Goal: Task Accomplishment & Management: Manage account settings

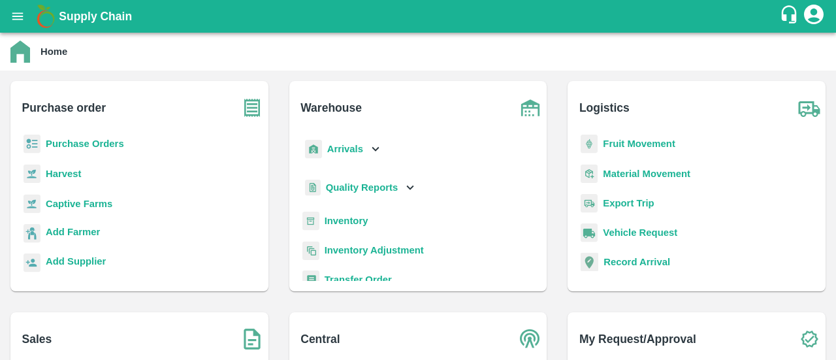
scroll to position [7, 0]
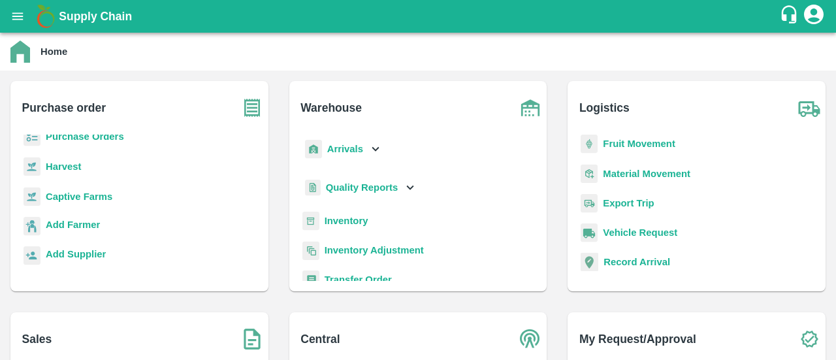
click at [111, 137] on b "Purchase Orders" at bounding box center [85, 136] width 78 height 10
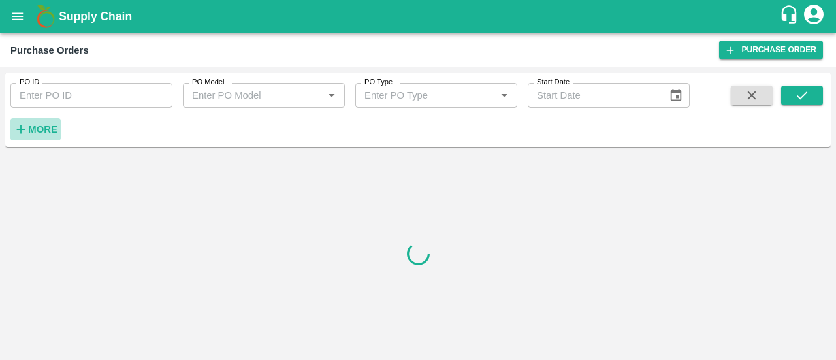
click at [41, 129] on strong "More" at bounding box center [42, 129] width 29 height 10
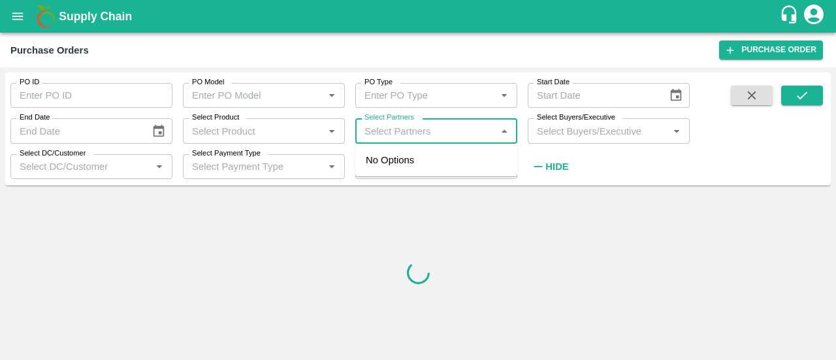
click at [417, 123] on input "Select Partners" at bounding box center [425, 130] width 133 height 17
type input "dfc global"
click at [466, 177] on div "DFC Global LLP-, -8056805889" at bounding box center [454, 167] width 104 height 29
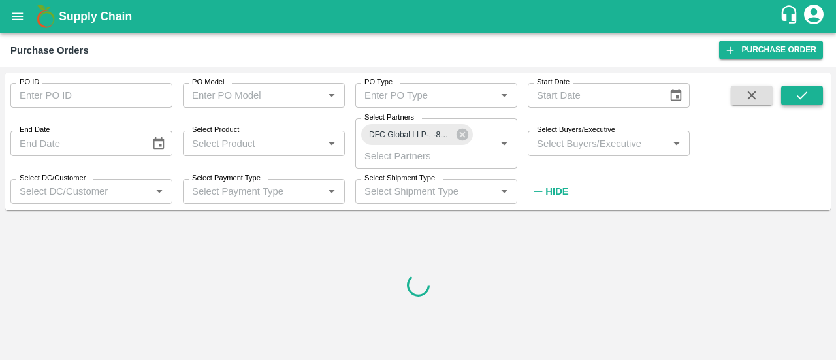
drag, startPoint x: 788, startPoint y: 83, endPoint x: 799, endPoint y: 104, distance: 24.0
click at [799, 104] on div "PO ID PO ID PO Model PO Model   * PO Type PO Type   * Start Date Start Date End…" at bounding box center [418, 141] width 826 height 127
click at [799, 104] on button "submit" at bounding box center [802, 96] width 42 height 20
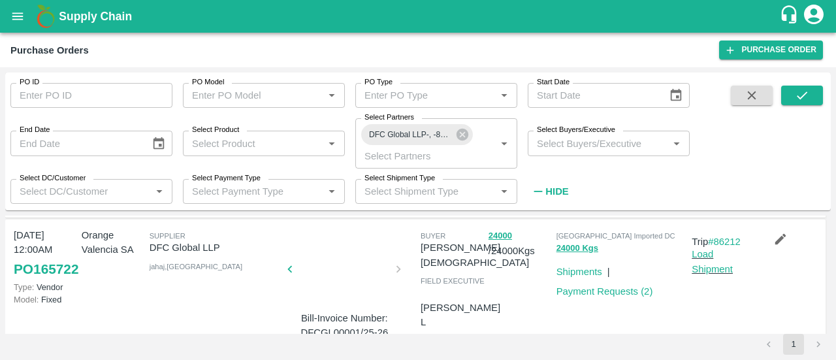
scroll to position [261, 0]
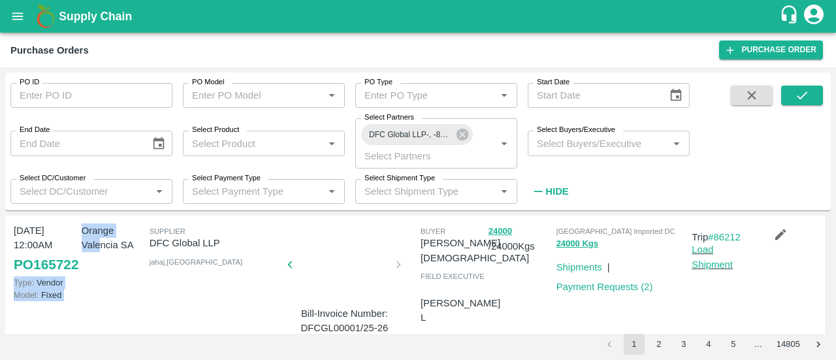
drag, startPoint x: 98, startPoint y: 285, endPoint x: 0, endPoint y: 278, distance: 98.2
click at [0, 278] on div "PO ID PO ID PO Model PO Model   * PO Type PO Type   * Start Date Start Date End…" at bounding box center [418, 213] width 836 height 293
click at [88, 289] on div "Orange Valencia SA" at bounding box center [110, 277] width 68 height 118
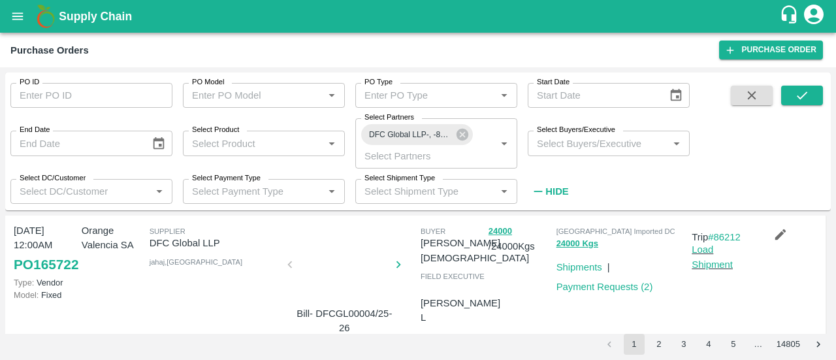
drag, startPoint x: 0, startPoint y: 283, endPoint x: 71, endPoint y: 285, distance: 71.2
click at [71, 285] on div "PO ID PO ID PO Model PO Model   * PO Type PO Type   * Start Date Start Date End…" at bounding box center [418, 213] width 836 height 293
drag, startPoint x: 95, startPoint y: 283, endPoint x: 18, endPoint y: 281, distance: 76.4
click at [18, 281] on div "26 Jul, 12:00AM PO 165722 Type: Vendor Model: Fixed Orange Valencia SA Supplier…" at bounding box center [415, 277] width 820 height 125
click at [135, 298] on div "Orange Valencia SA" at bounding box center [110, 277] width 68 height 118
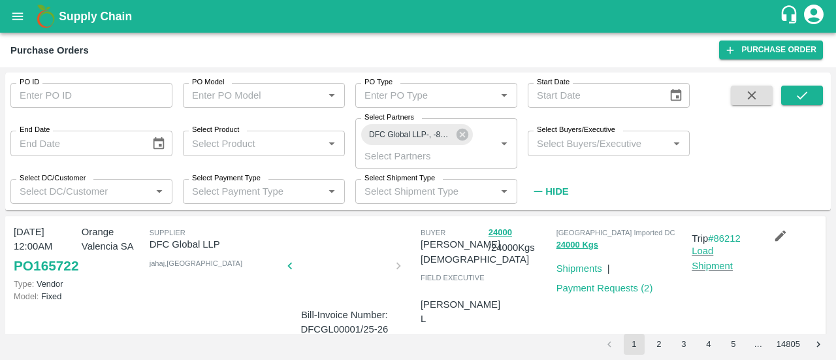
scroll to position [257, 0]
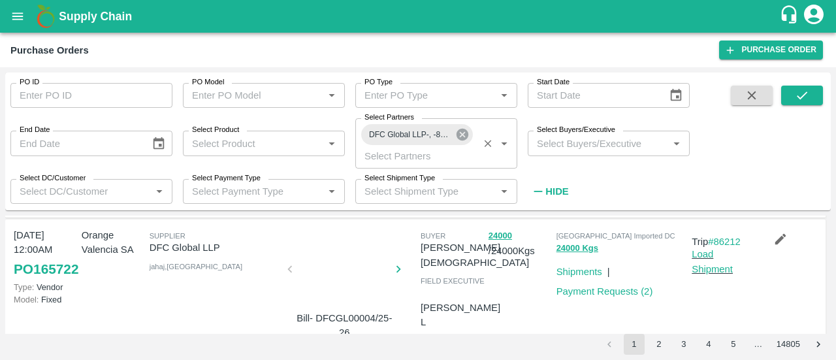
click at [464, 128] on icon at bounding box center [462, 134] width 14 height 14
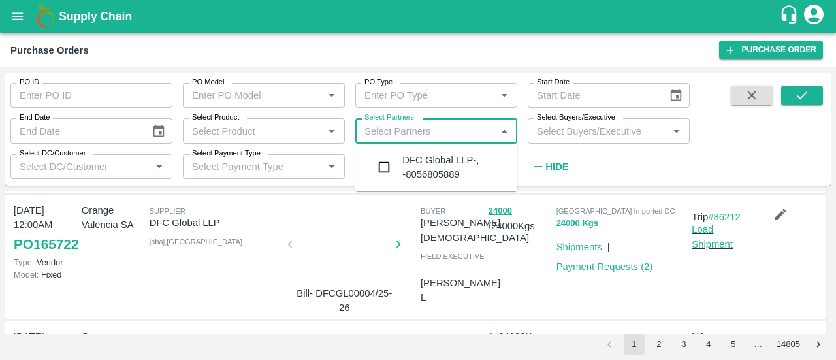
click at [425, 138] on input "Select Partners" at bounding box center [425, 130] width 133 height 17
type input "vinod ke"
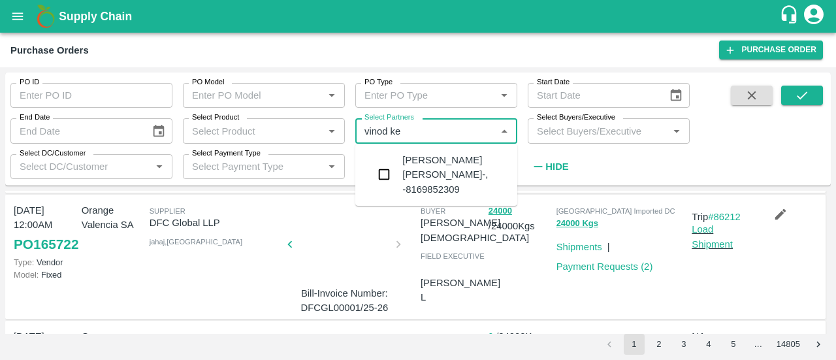
click at [447, 176] on div "VINOD KESHAVLAL TRIVEDI-, -8169852309" at bounding box center [454, 175] width 104 height 44
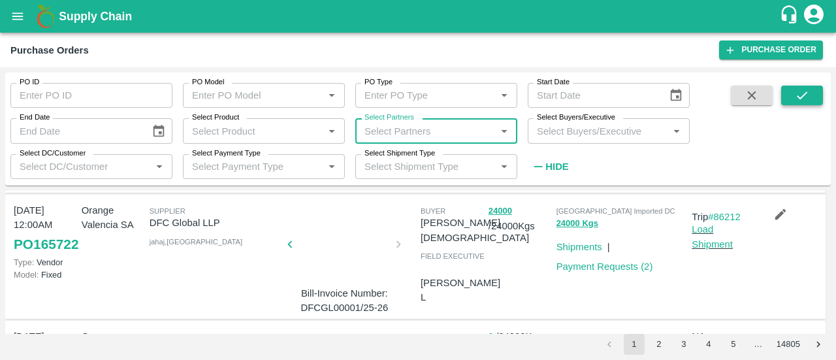
click at [805, 101] on icon "submit" at bounding box center [802, 95] width 14 height 14
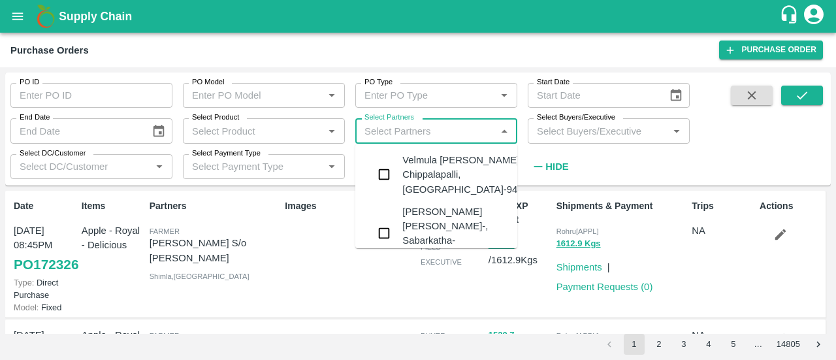
click at [455, 132] on input "Select Partners" at bounding box center [425, 130] width 133 height 17
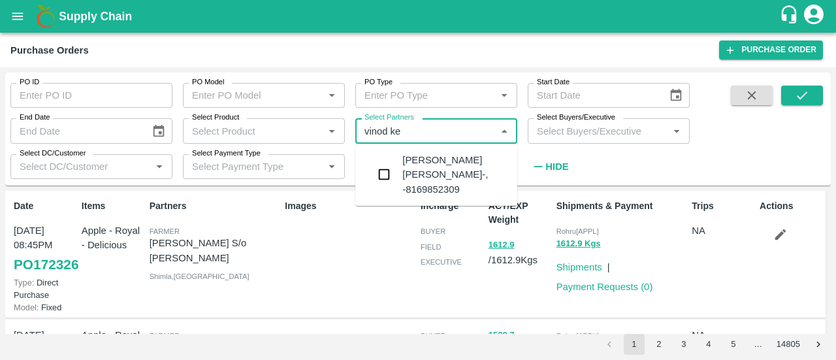
type input "vinod kes"
click at [450, 157] on div "VINOD KESHAVLAL TRIVEDI-, -8169852309" at bounding box center [454, 175] width 104 height 44
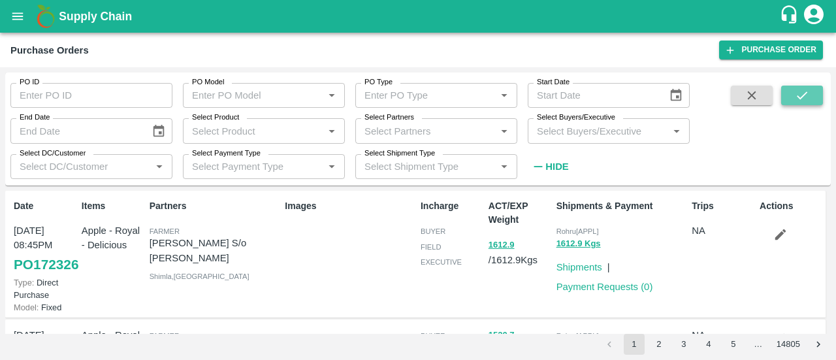
click at [811, 98] on button "submit" at bounding box center [802, 96] width 42 height 20
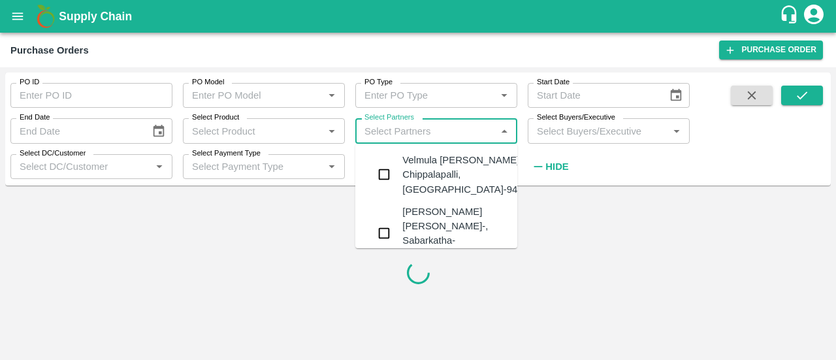
click at [446, 129] on input "Select Partners" at bounding box center [425, 130] width 133 height 17
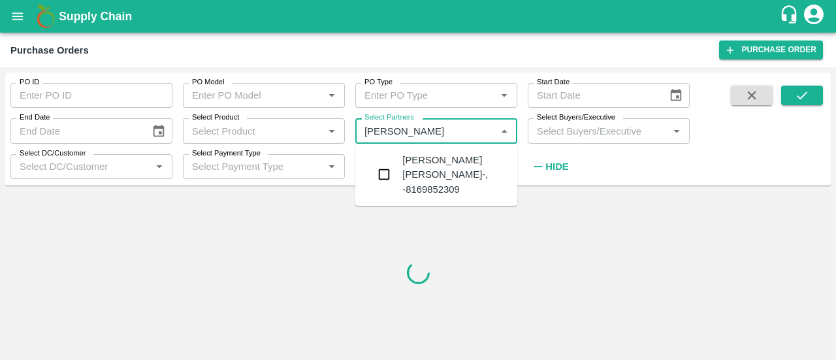
type input "vinod kesh"
click at [381, 169] on input "checkbox" at bounding box center [384, 174] width 26 height 26
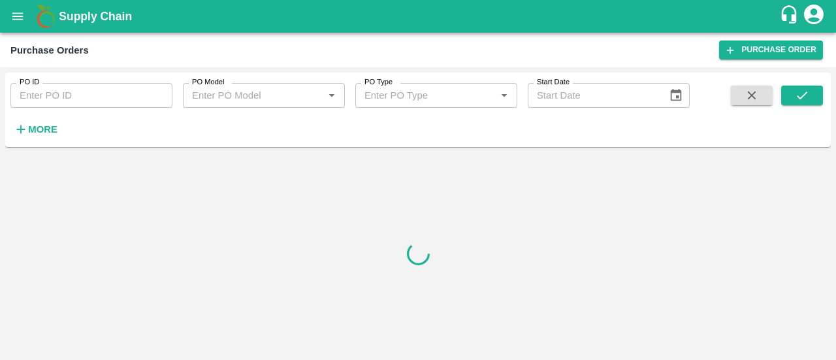
click at [63, 127] on div "PO ID PO ID PO Model PO Model   * PO Type PO Type   * Start Date Start Date More" at bounding box center [345, 106] width 690 height 68
click at [56, 129] on strong "More" at bounding box center [42, 129] width 29 height 10
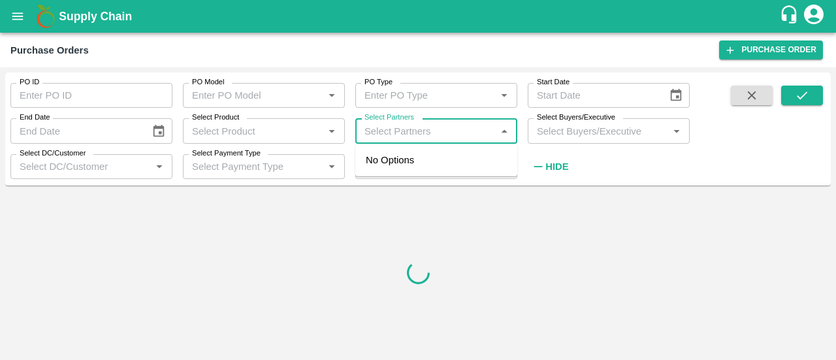
click at [437, 133] on input "Select Partners" at bounding box center [425, 130] width 133 height 17
type input "vinod kesh"
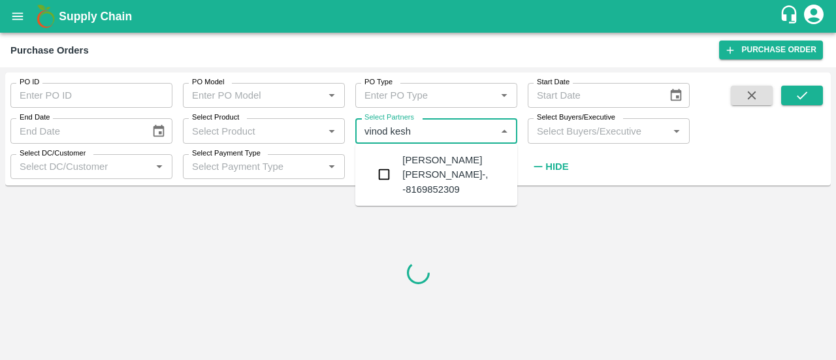
click at [462, 159] on div "[PERSON_NAME] [PERSON_NAME]-, -8169852309" at bounding box center [454, 175] width 104 height 44
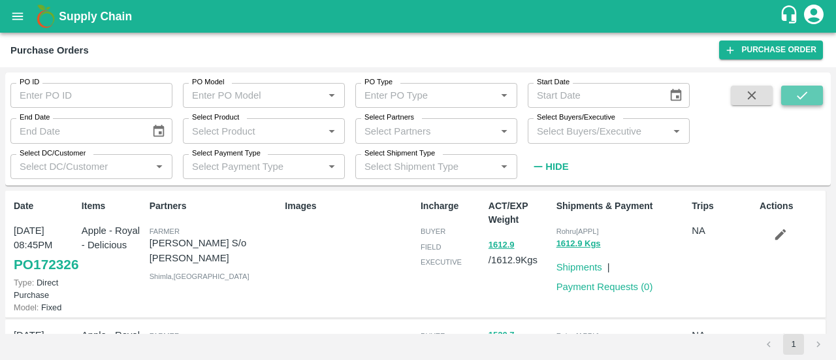
click at [797, 97] on icon "submit" at bounding box center [802, 95] width 14 height 14
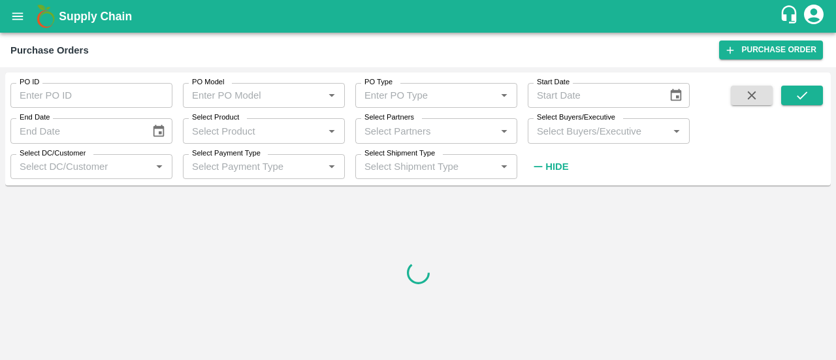
click at [272, 120] on div "Select Product   *" at bounding box center [264, 130] width 162 height 25
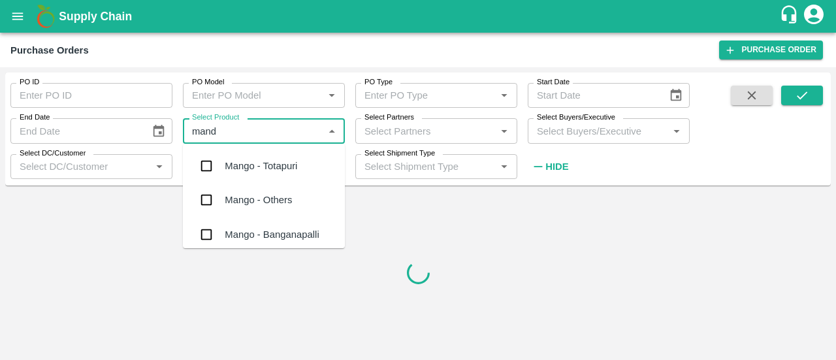
type input "manda"
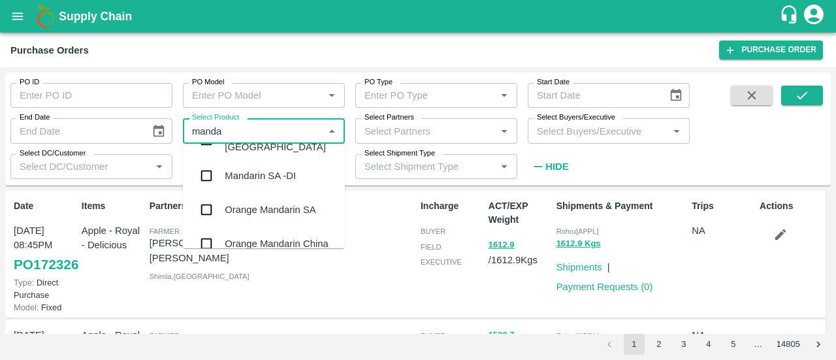
scroll to position [29, 0]
click at [289, 201] on div "Orange Mandarin SA" at bounding box center [270, 208] width 91 height 14
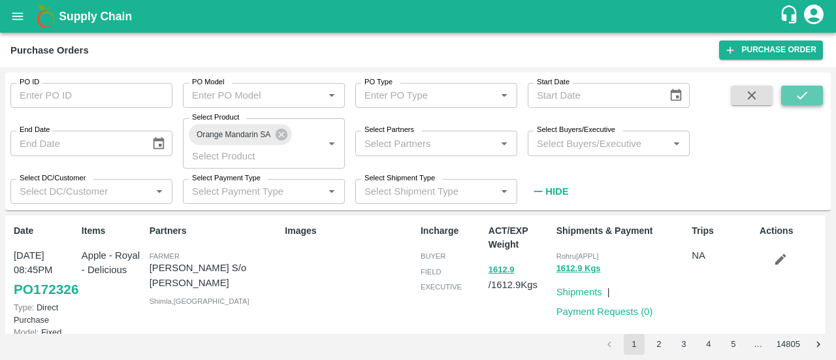
click at [804, 95] on icon "submit" at bounding box center [802, 95] width 10 height 8
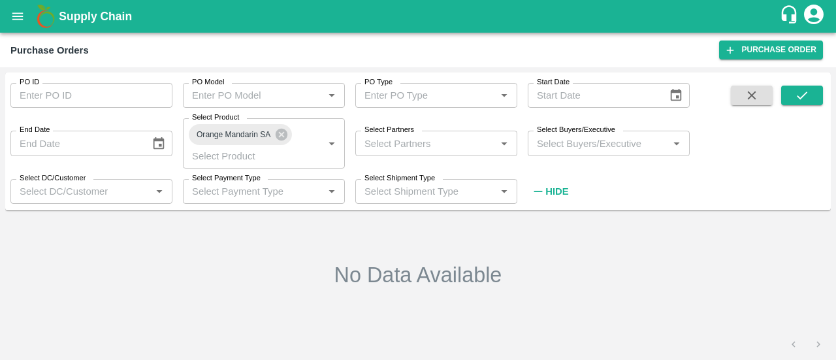
click at [636, 198] on div "PO ID PO ID PO Model PO Model   * PO Type PO Type   * Start Date Start Date End…" at bounding box center [345, 137] width 690 height 131
click at [788, 92] on button "submit" at bounding box center [802, 96] width 42 height 20
click at [278, 136] on icon at bounding box center [282, 135] width 12 height 12
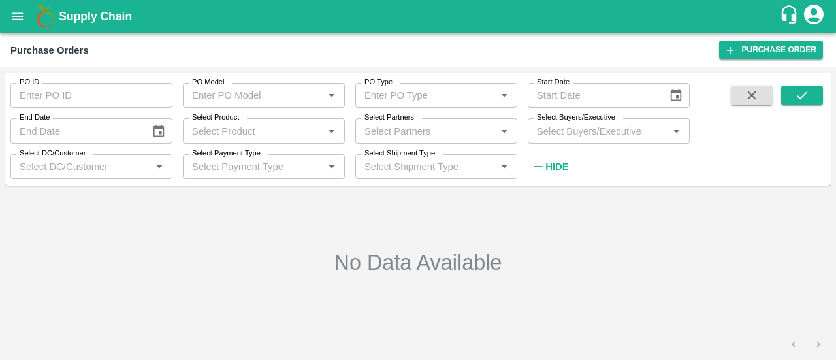
click at [259, 129] on input "Select Product" at bounding box center [253, 130] width 133 height 17
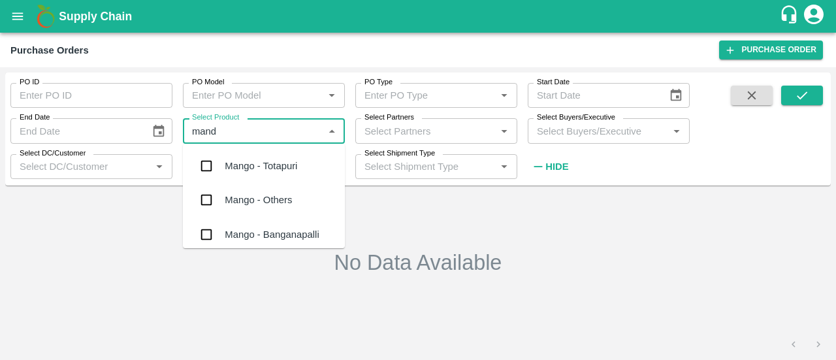
type input "manda"
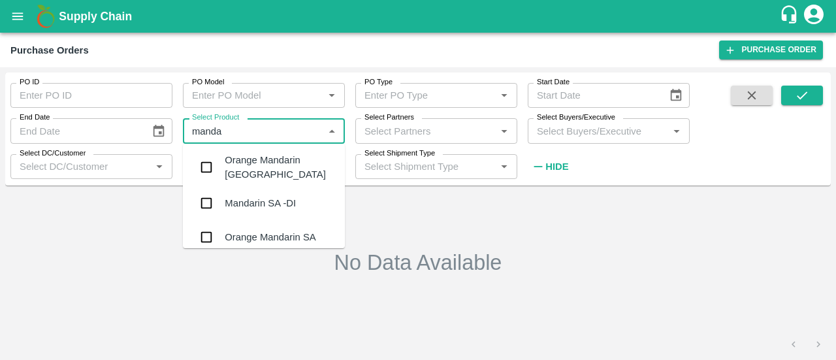
scroll to position [40, 0]
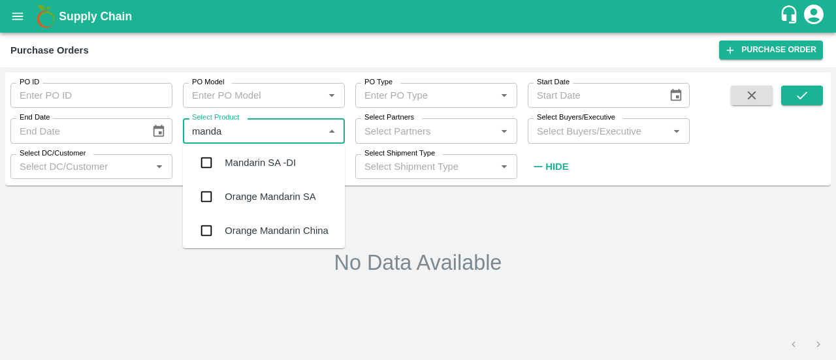
click at [292, 194] on div "Orange Mandarin SA" at bounding box center [270, 196] width 91 height 14
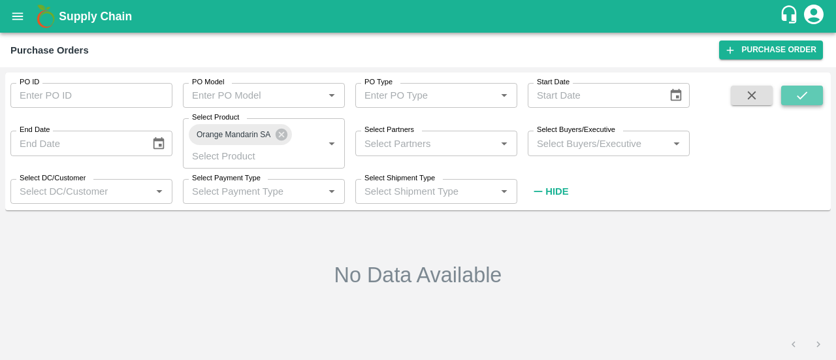
click at [813, 91] on button "submit" at bounding box center [802, 96] width 42 height 20
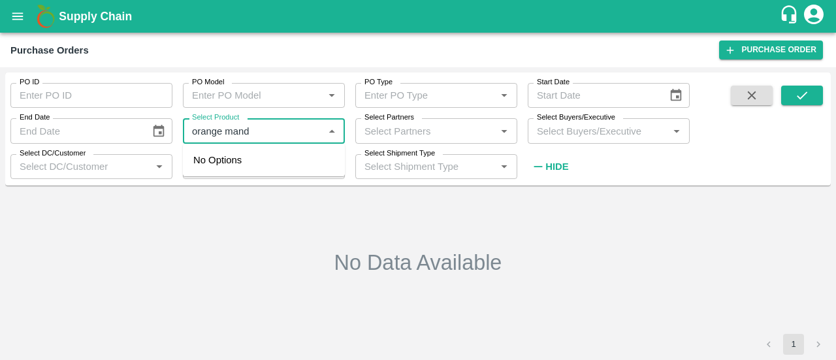
type input "orange manda"
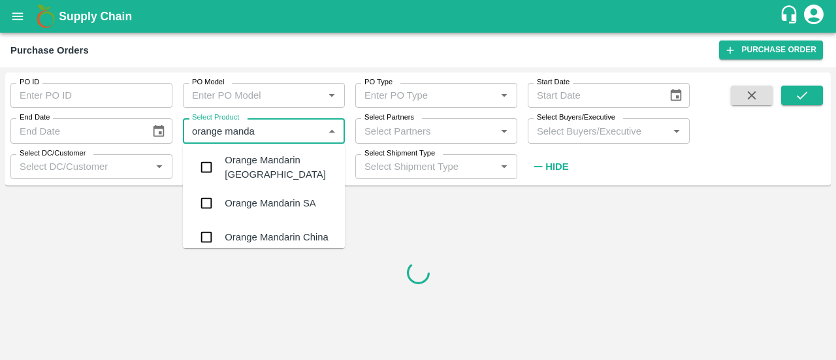
checkbox input "true"
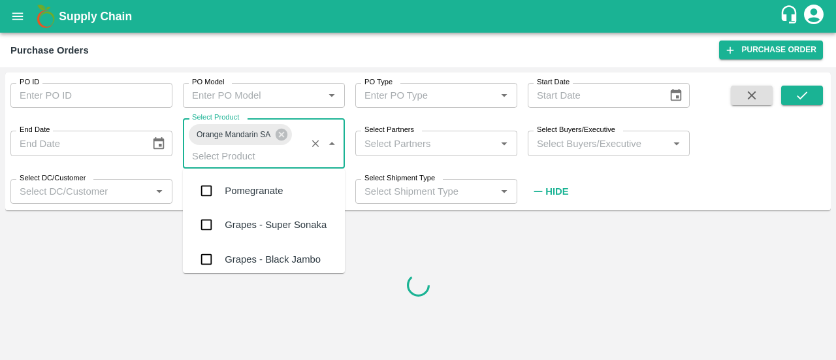
scroll to position [7653, 0]
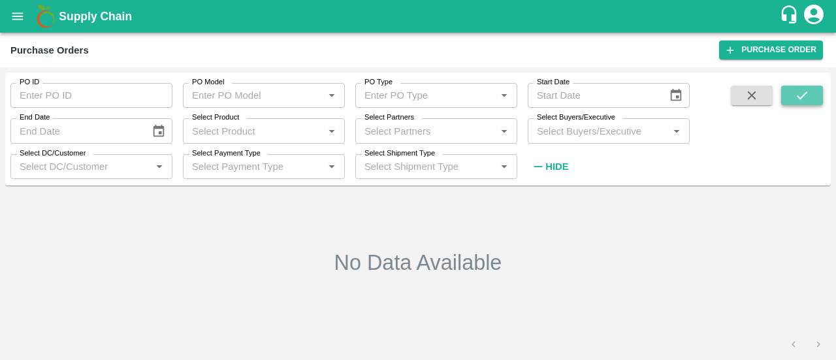
click at [803, 99] on icon "submit" at bounding box center [802, 95] width 14 height 14
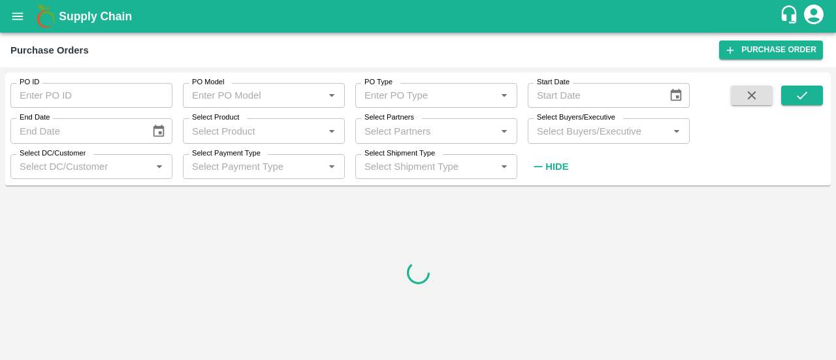
click at [493, 142] on div "Select Partners   *" at bounding box center [436, 130] width 162 height 25
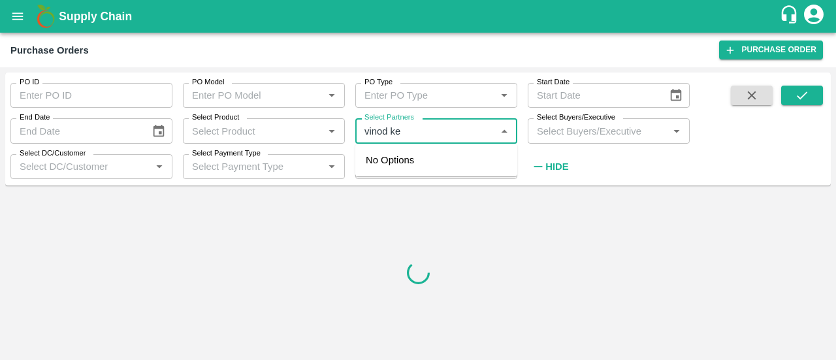
type input "[PERSON_NAME]"
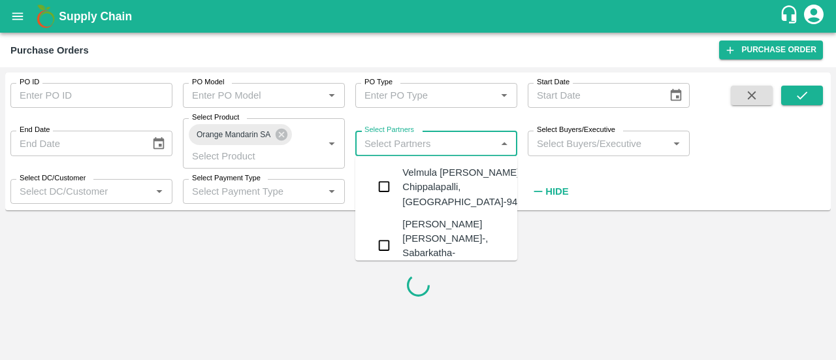
click at [475, 184] on div "Velmula Vinoda-Chippalapalli, Karimnagar-9440070435" at bounding box center [481, 187] width 158 height 44
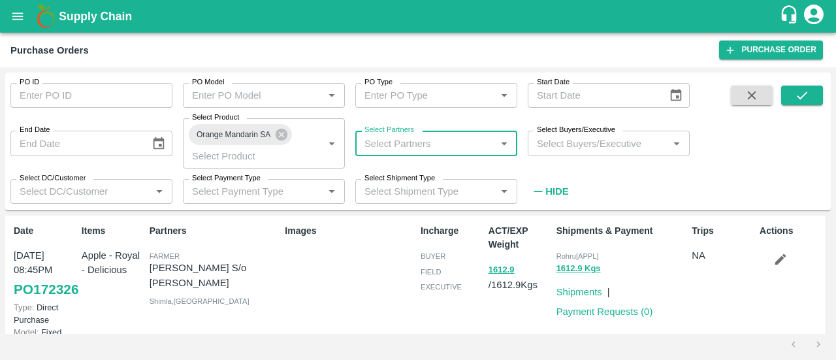
click at [462, 141] on input "Select Partners" at bounding box center [425, 143] width 133 height 17
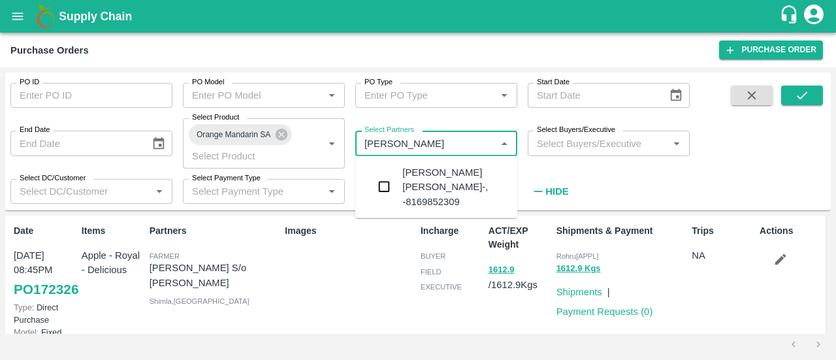
type input "vinod kesh"
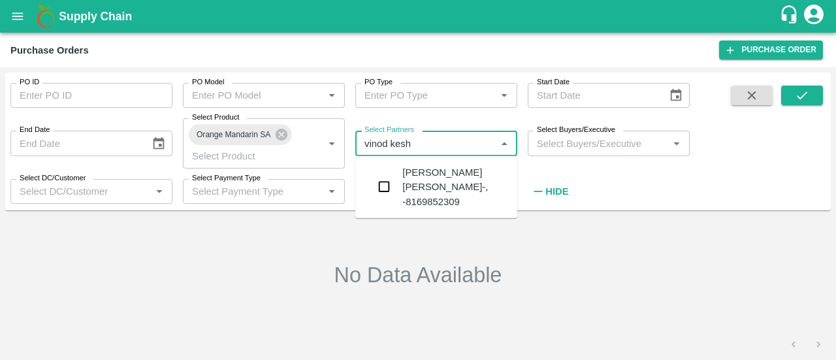
click at [404, 182] on div "[PERSON_NAME] [PERSON_NAME]-, -8169852309" at bounding box center [454, 187] width 104 height 44
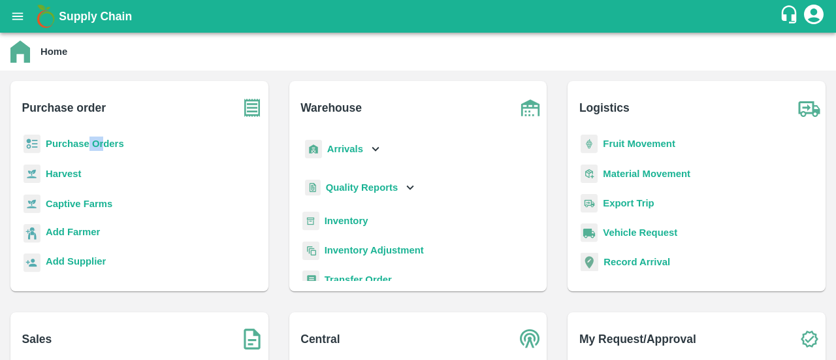
drag, startPoint x: 88, startPoint y: 150, endPoint x: 104, endPoint y: 148, distance: 16.4
click at [104, 148] on p "Purchase Orders" at bounding box center [85, 144] width 78 height 14
click at [104, 148] on b "Purchase Orders" at bounding box center [85, 143] width 78 height 10
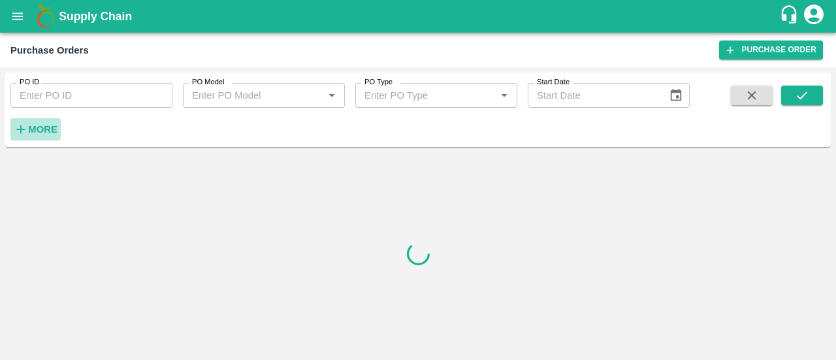
click at [35, 131] on strong "More" at bounding box center [42, 129] width 29 height 10
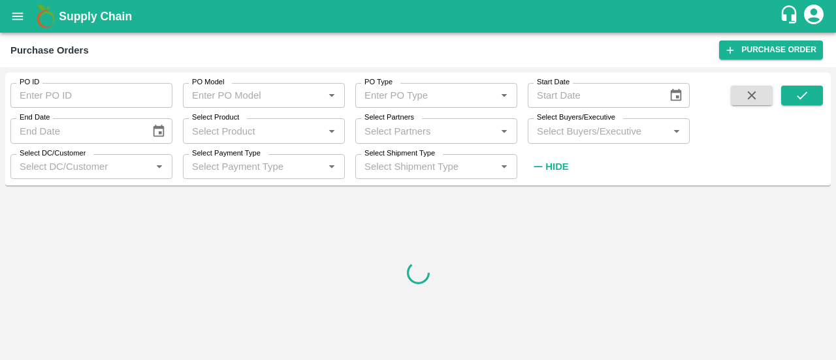
click at [455, 127] on input "Select Partners" at bounding box center [425, 130] width 133 height 17
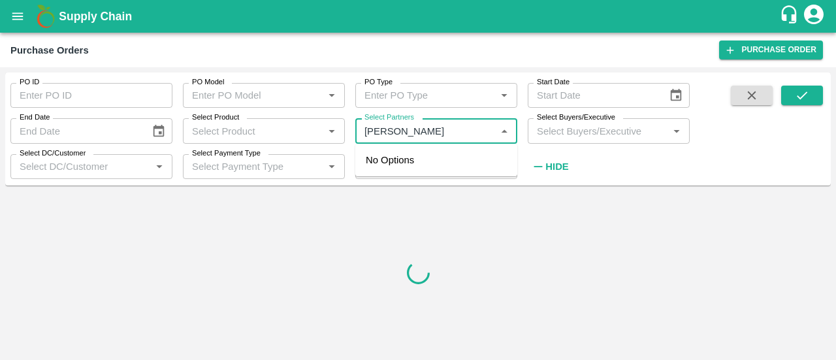
type input "vinod kesh"
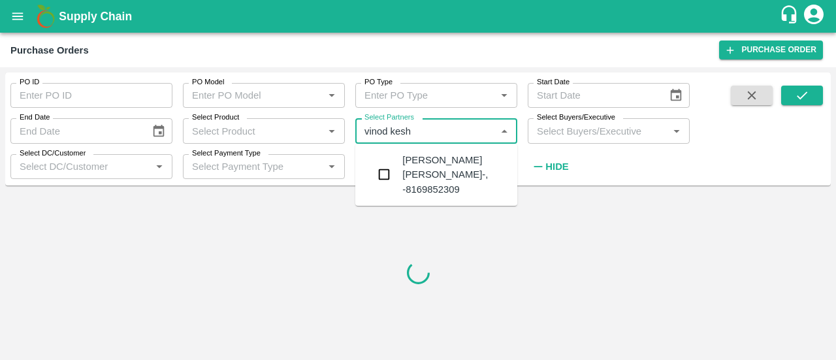
click at [458, 168] on div "[PERSON_NAME] [PERSON_NAME]-, -8169852309" at bounding box center [454, 175] width 104 height 44
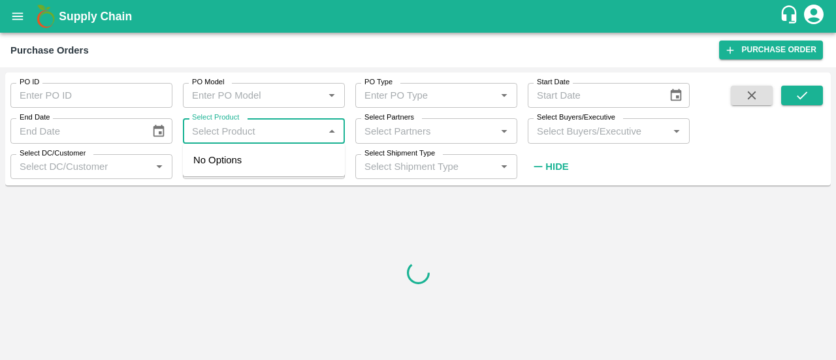
click at [283, 126] on input "Select Product" at bounding box center [253, 130] width 133 height 17
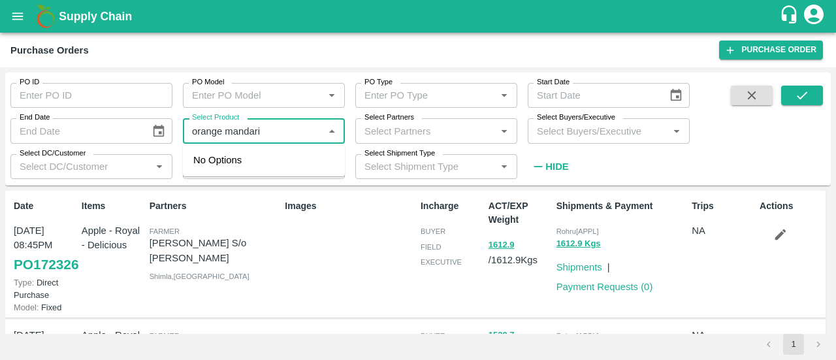
type input "orange mandarin"
click at [283, 138] on input "Select Product" at bounding box center [253, 130] width 133 height 17
type input "a"
type input "m"
type input "MANDARIN"
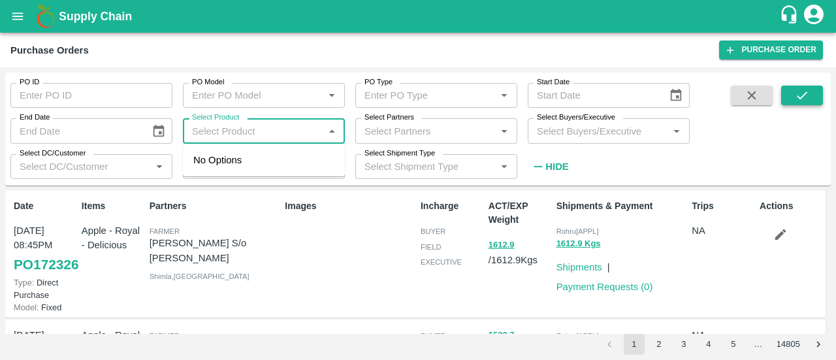
click at [812, 99] on button "submit" at bounding box center [802, 96] width 42 height 20
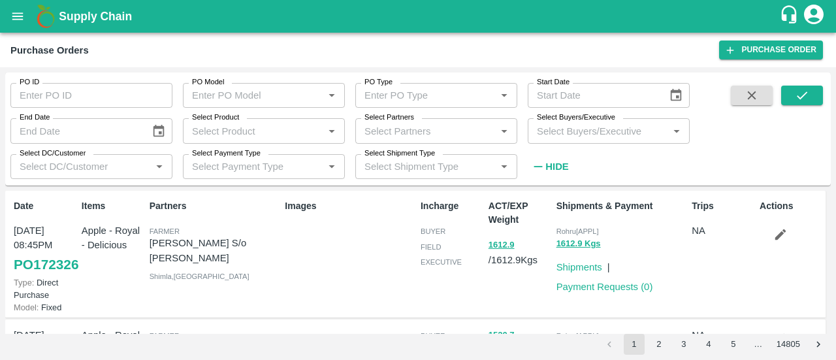
click at [86, 24] on h1 "Supply Chain" at bounding box center [419, 16] width 720 height 18
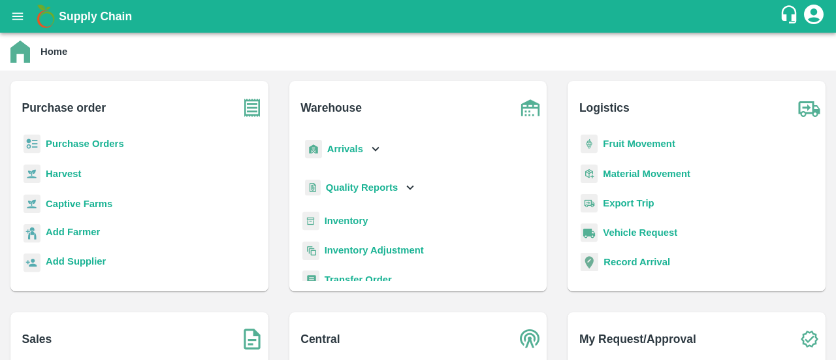
click at [95, 147] on b "Purchase Orders" at bounding box center [85, 143] width 78 height 10
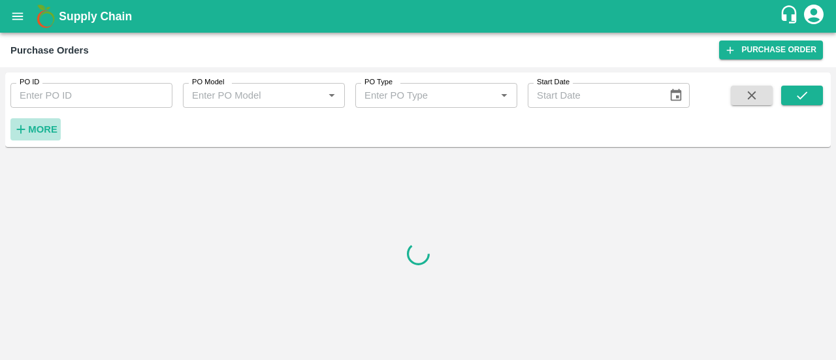
click at [42, 139] on button "More" at bounding box center [35, 129] width 50 height 22
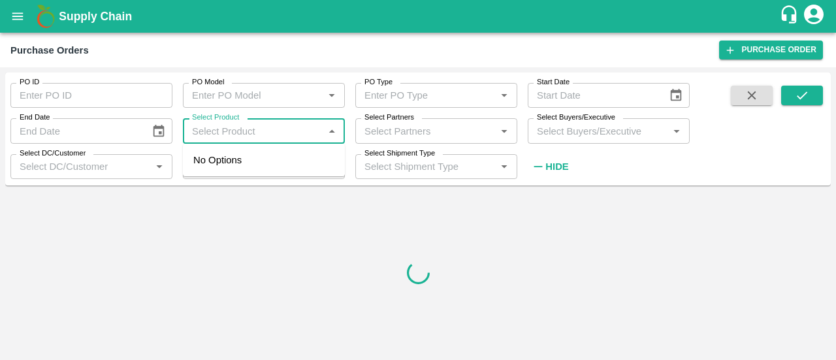
click at [241, 123] on input "Select Product" at bounding box center [253, 130] width 133 height 17
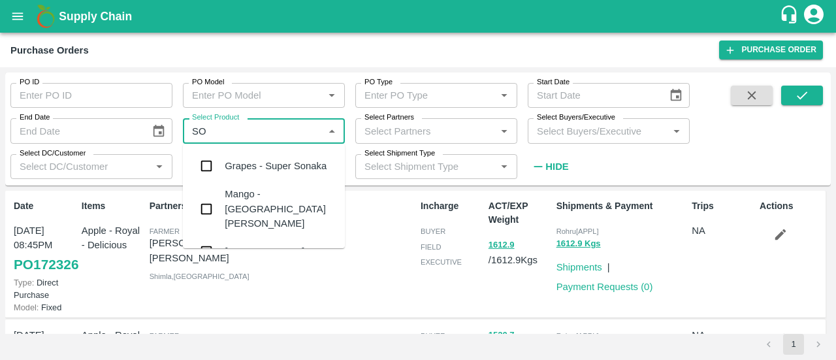
type input "S"
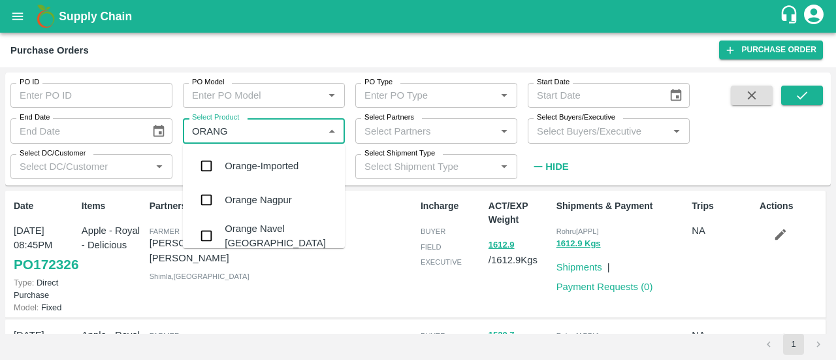
type input "ORANGE"
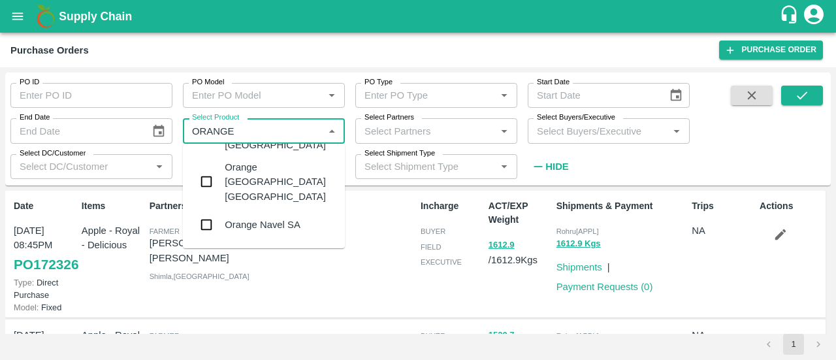
scroll to position [104, 0]
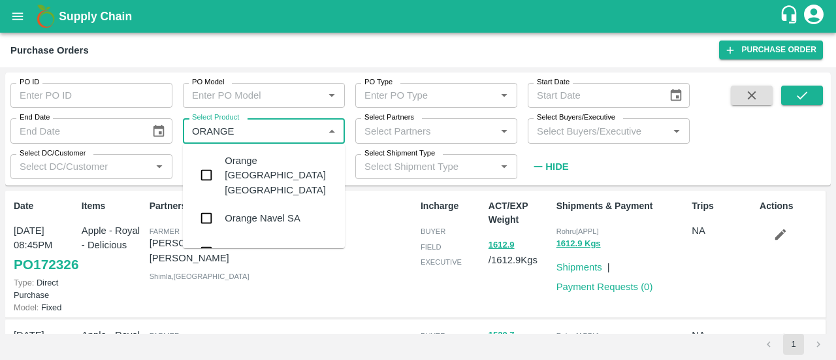
click at [295, 235] on div "Orange Valencia SA" at bounding box center [264, 252] width 162 height 34
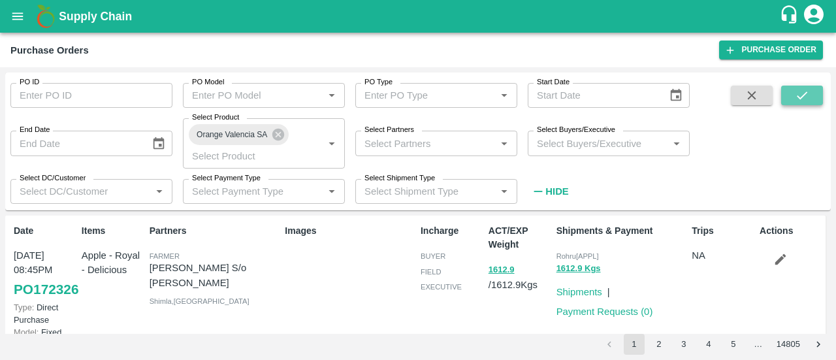
click at [786, 96] on button "submit" at bounding box center [802, 96] width 42 height 20
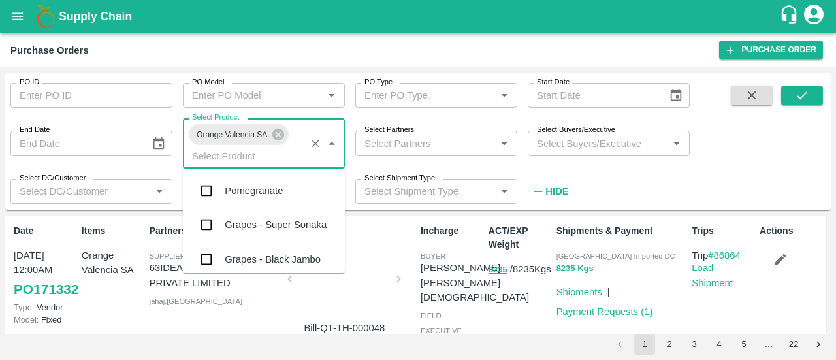
click at [279, 153] on input "Select Product" at bounding box center [245, 155] width 116 height 17
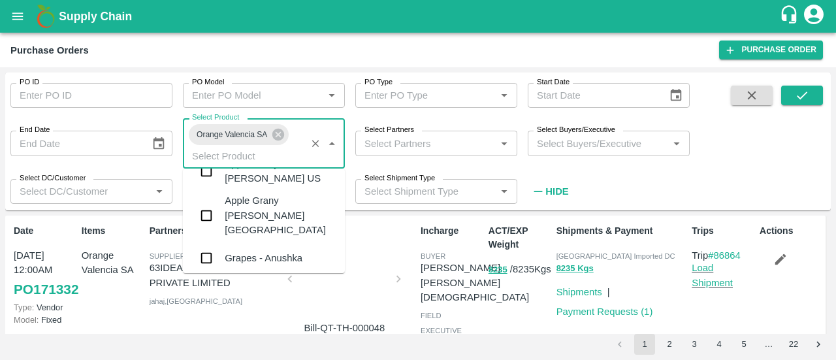
scroll to position [1168, 0]
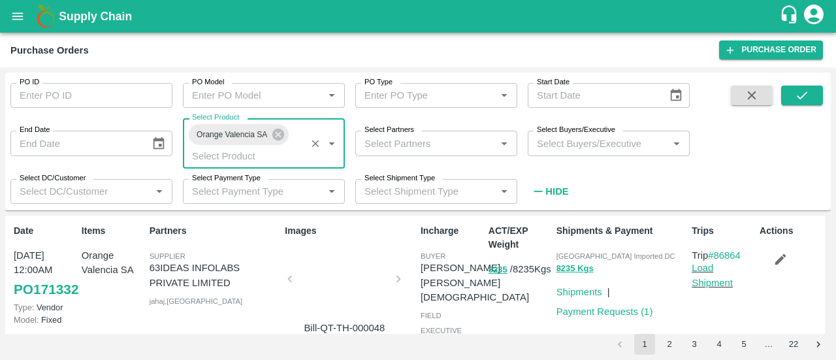
click at [257, 154] on input "Select Product" at bounding box center [245, 155] width 116 height 17
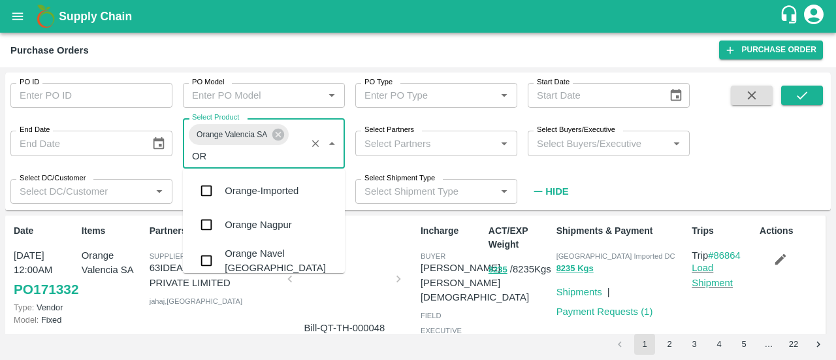
scroll to position [139, 0]
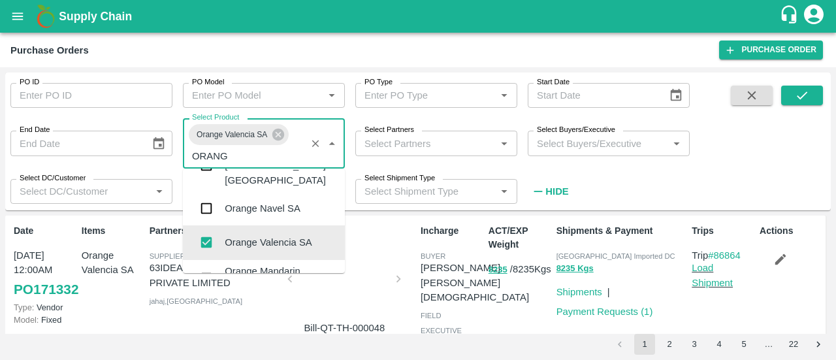
type input "ORANGE"
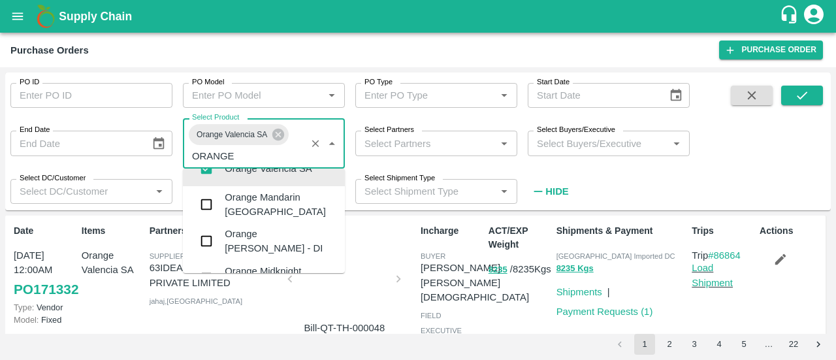
scroll to position [214, 0]
click at [292, 226] on div "Orange [PERSON_NAME] - DI" at bounding box center [280, 240] width 110 height 29
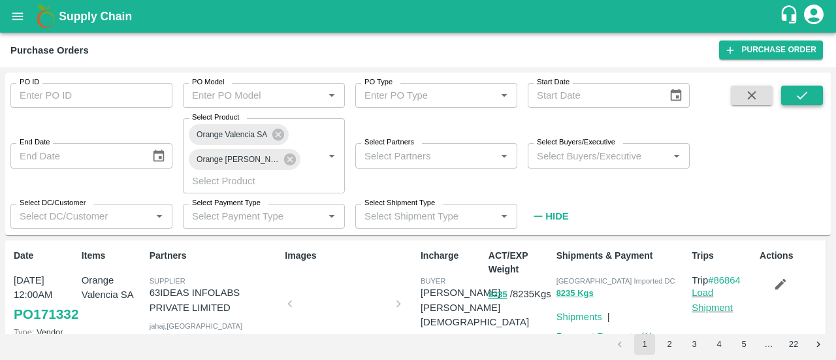
drag, startPoint x: 826, startPoint y: 89, endPoint x: 812, endPoint y: 95, distance: 14.7
click at [812, 95] on div "PO ID PO ID PO Model PO Model   * PO Type PO Type   * Start Date Start Date End…" at bounding box center [418, 154] width 826 height 152
click at [812, 95] on button "submit" at bounding box center [802, 96] width 42 height 20
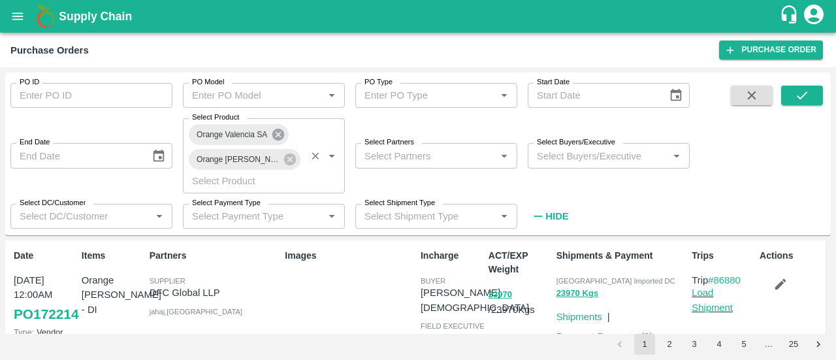
click at [279, 138] on icon at bounding box center [278, 135] width 12 height 12
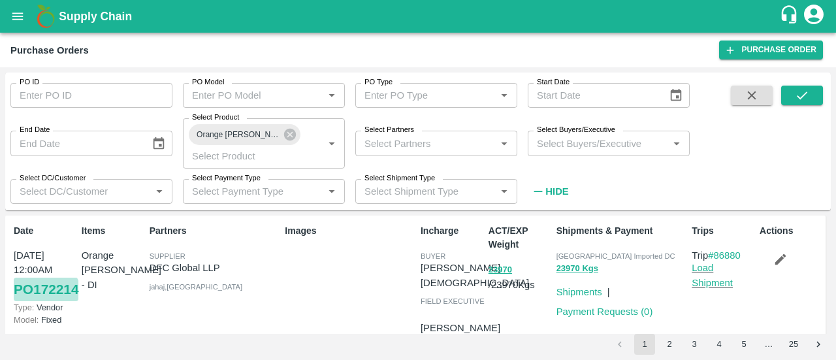
click at [31, 301] on link "PO 172214" at bounding box center [46, 290] width 65 height 24
click at [286, 138] on icon at bounding box center [290, 135] width 12 height 12
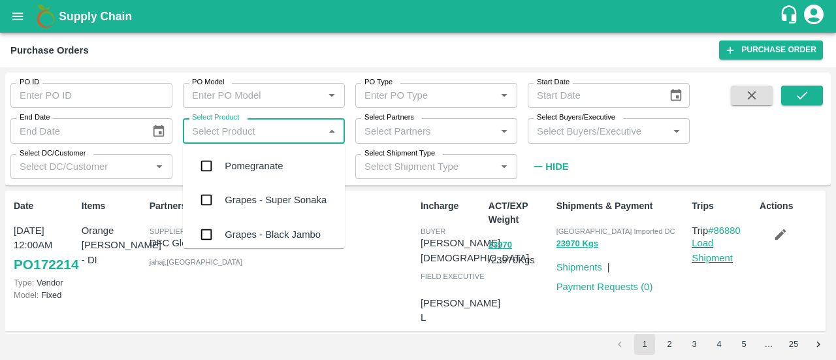
click at [265, 138] on input "Select Product" at bounding box center [253, 130] width 133 height 17
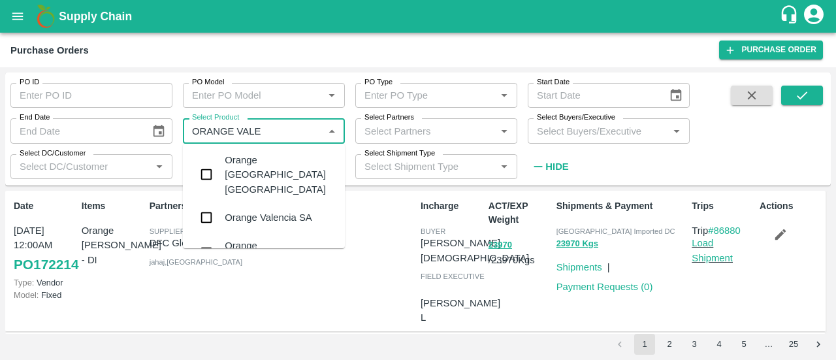
scroll to position [8, 0]
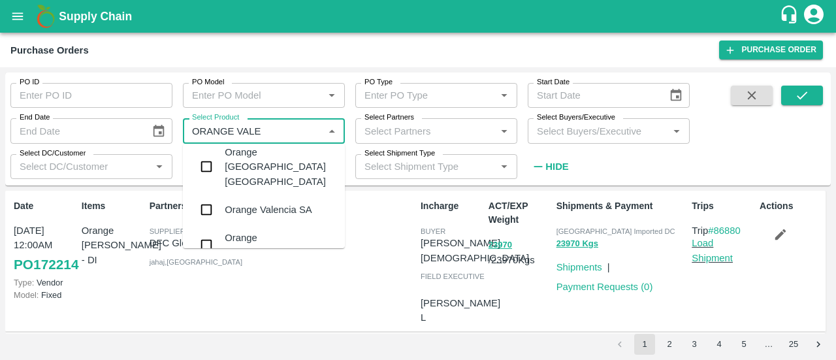
click at [291, 123] on input "Select Product" at bounding box center [253, 130] width 133 height 17
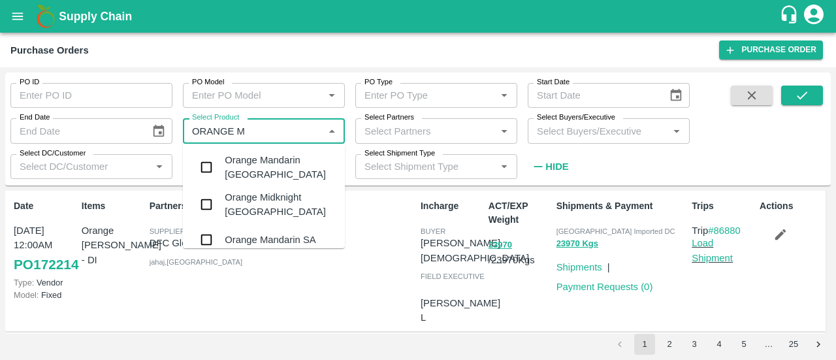
type input "ORANGE MA"
click at [289, 208] on div "Orange Mandarin SA" at bounding box center [264, 203] width 162 height 34
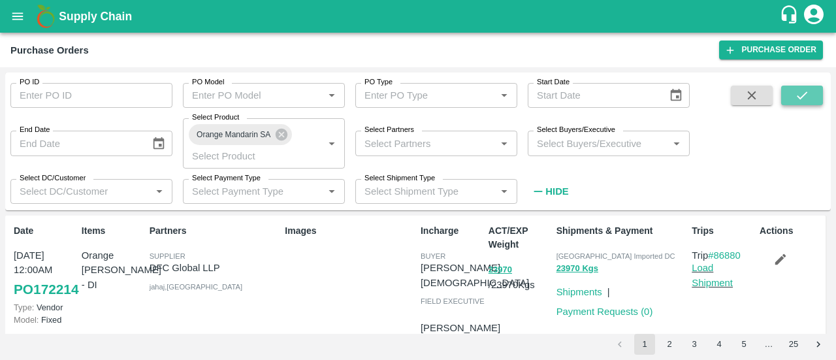
click at [799, 101] on icon "submit" at bounding box center [802, 95] width 14 height 14
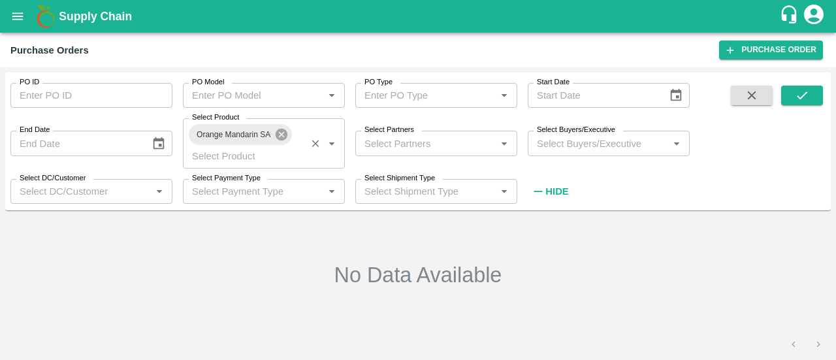
click at [281, 139] on icon at bounding box center [282, 135] width 12 height 12
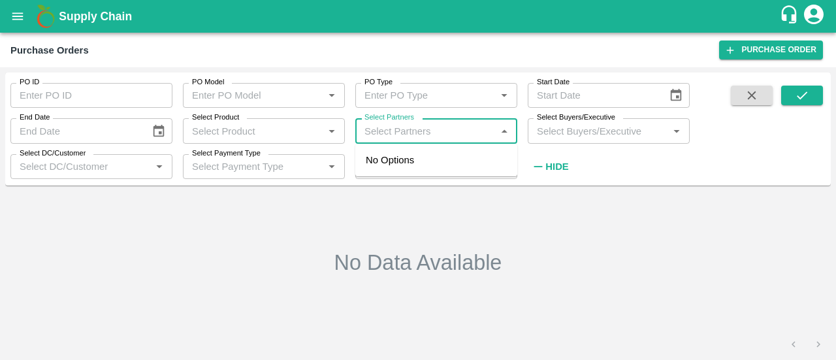
click at [415, 135] on input "Select Partners" at bounding box center [425, 130] width 133 height 17
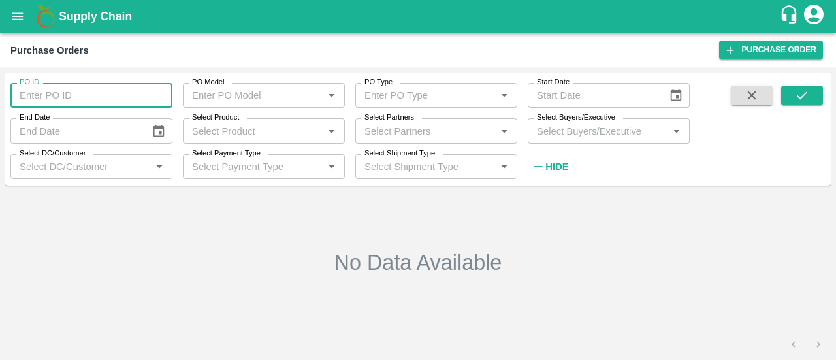
click at [59, 100] on input "PO ID" at bounding box center [91, 95] width 162 height 25
type input "162728"
click at [790, 106] on span at bounding box center [802, 132] width 42 height 92
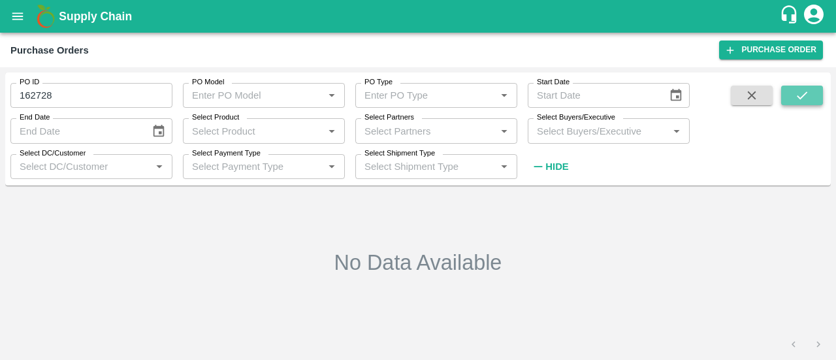
click at [794, 102] on button "submit" at bounding box center [802, 96] width 42 height 20
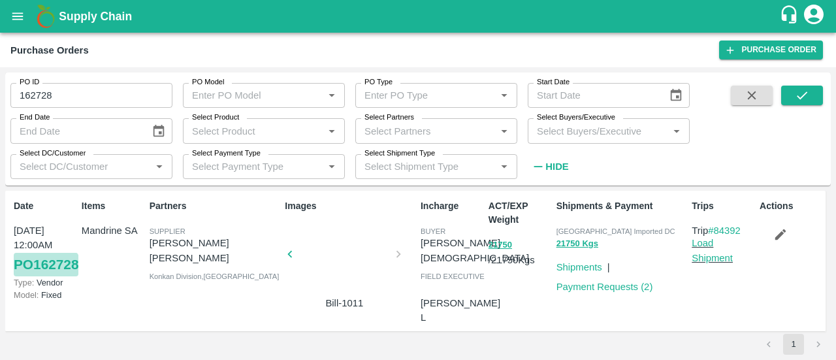
click at [34, 276] on link "PO 162728" at bounding box center [46, 265] width 65 height 24
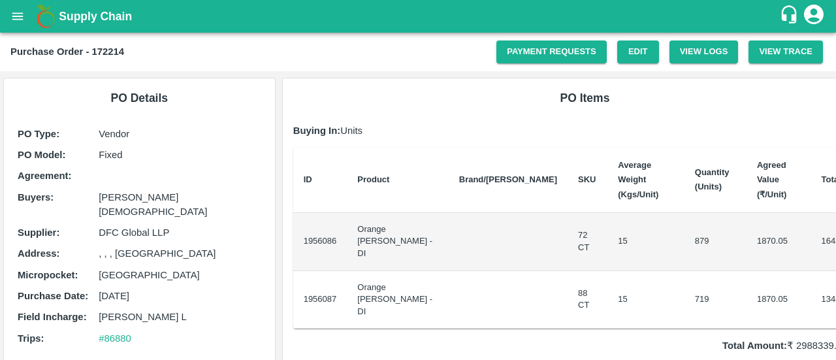
click at [407, 101] on h6 "PO Items" at bounding box center [585, 98] width 584 height 18
click at [628, 63] on link "Edit" at bounding box center [638, 51] width 42 height 23
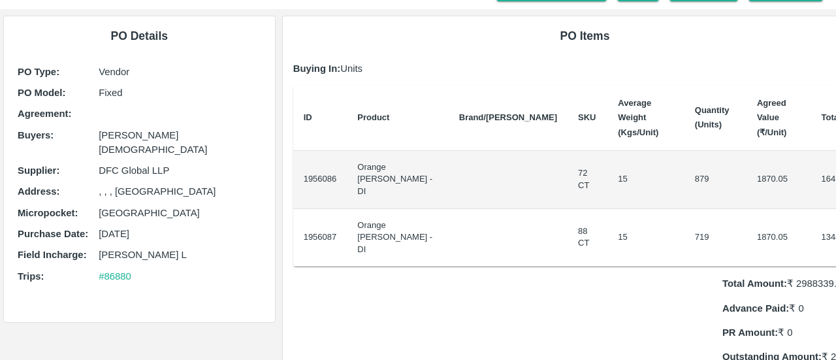
click at [457, 193] on td at bounding box center [508, 180] width 119 height 58
click at [477, 246] on td at bounding box center [508, 238] width 119 height 58
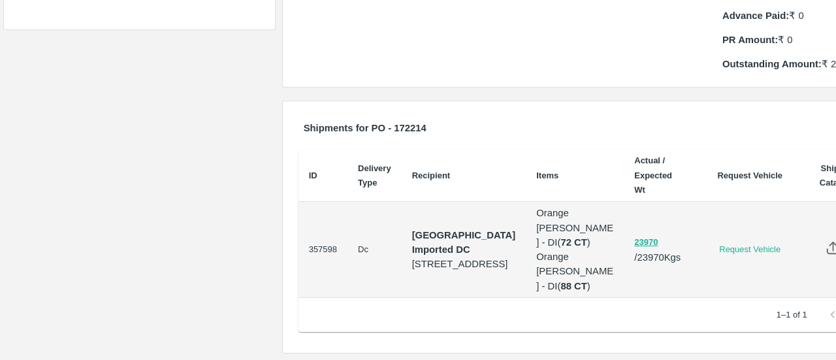
scroll to position [0, 0]
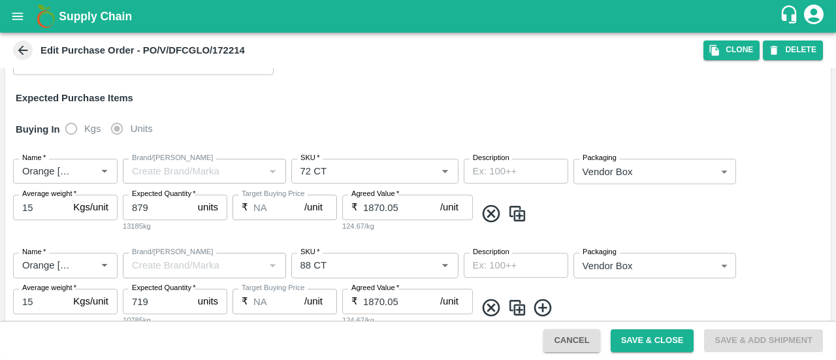
scroll to position [185, 0]
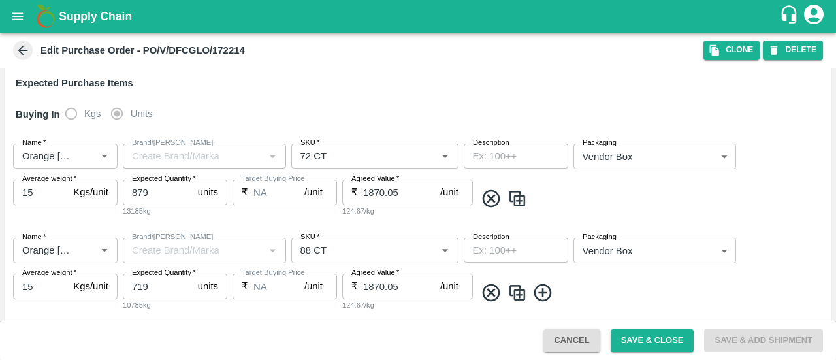
click at [276, 160] on div "Brand/[PERSON_NAME]" at bounding box center [204, 156] width 163 height 25
click at [276, 160] on div at bounding box center [272, 156] width 16 height 17
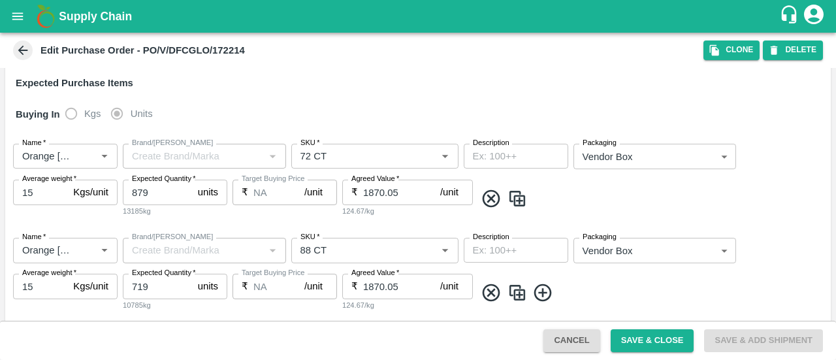
click at [276, 160] on div at bounding box center [272, 156] width 16 height 17
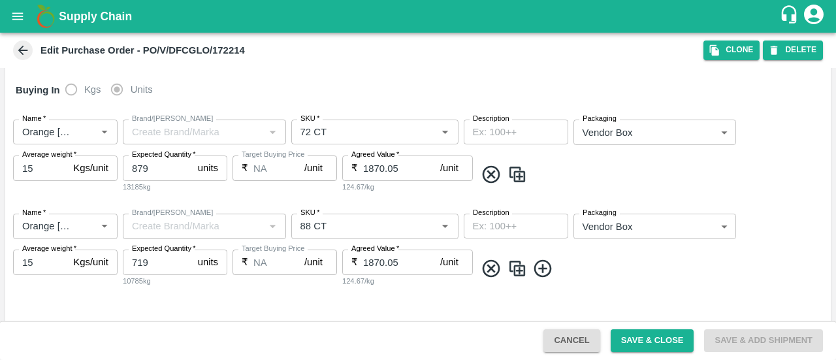
scroll to position [235, 0]
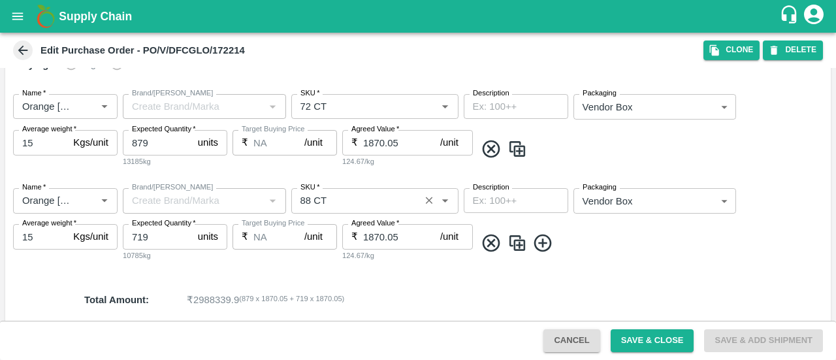
click at [368, 188] on div "Name   * Name   * Brand/[PERSON_NAME]/[PERSON_NAME]   * SKU   * Description x D…" at bounding box center [418, 225] width 826 height 94
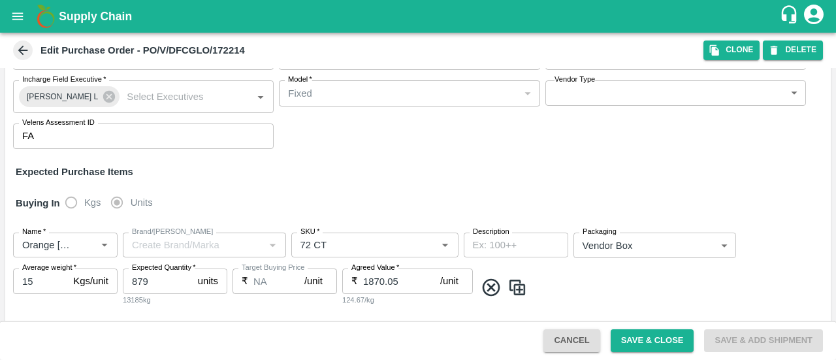
scroll to position [0, 0]
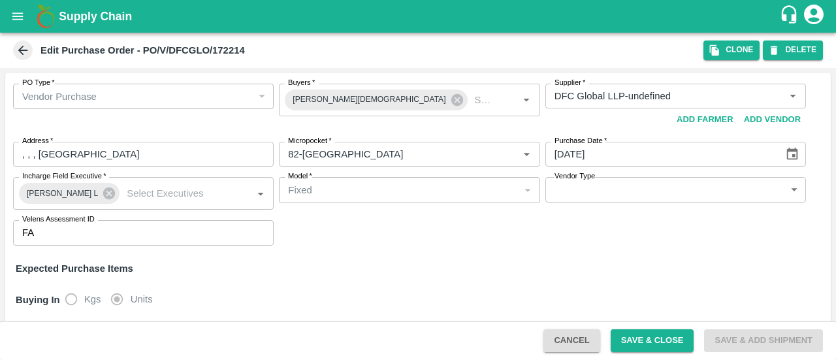
click at [14, 52] on span at bounding box center [23, 50] width 20 height 20
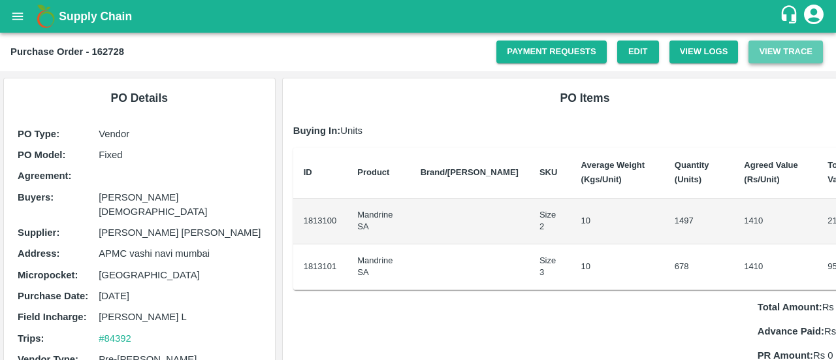
click at [772, 59] on button "View Trace" at bounding box center [785, 51] width 74 height 23
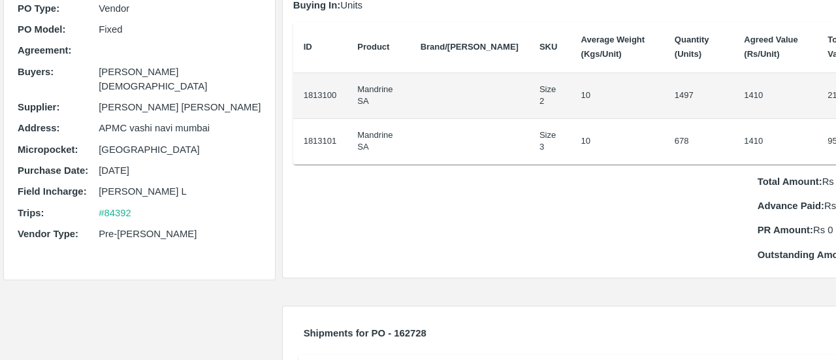
scroll to position [126, 0]
